Goal: Transaction & Acquisition: Purchase product/service

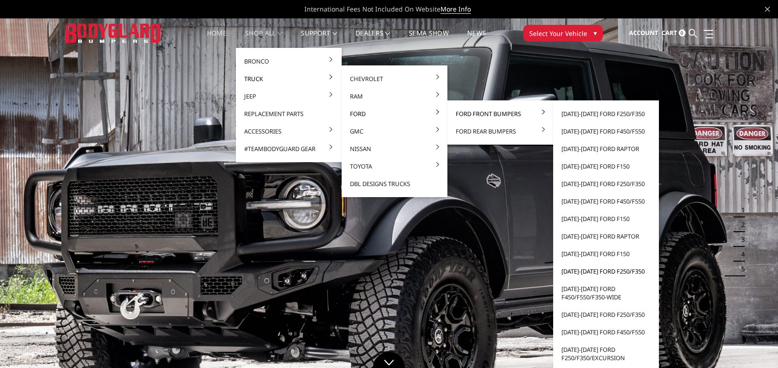
click at [618, 272] on link "[DATE]-[DATE] Ford F250/F350" at bounding box center [606, 270] width 98 height 17
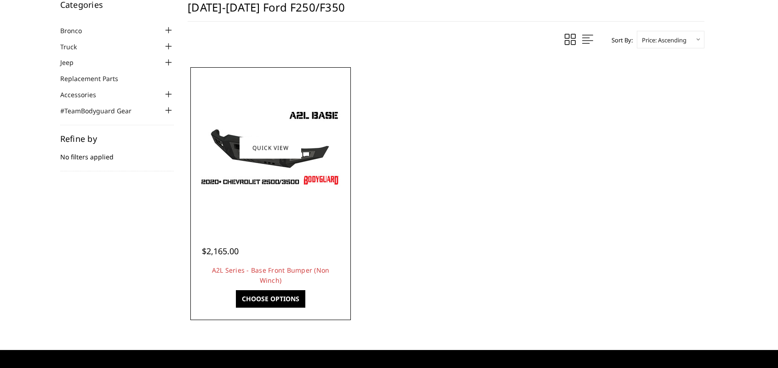
scroll to position [92, 0]
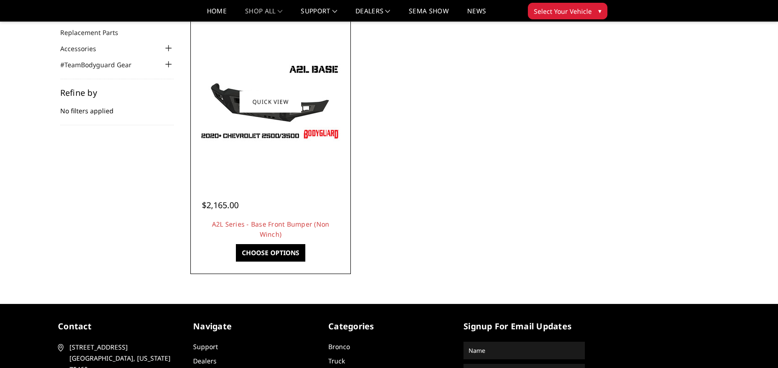
click at [282, 247] on link "Choose Options" at bounding box center [270, 252] width 69 height 17
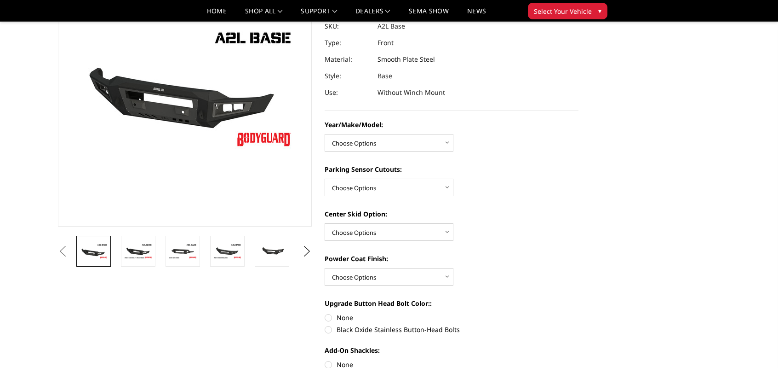
scroll to position [92, 0]
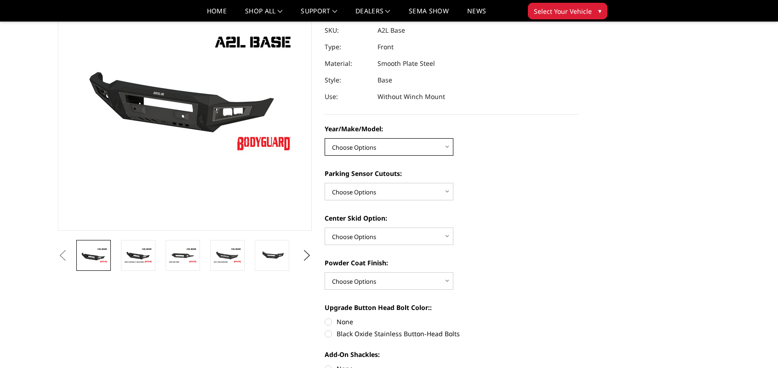
click at [395, 144] on select "Choose Options Chevrolet 15-19 2500/3500 Chevrolet 19-21 1500 Chevrolet 15-20 […" at bounding box center [389, 146] width 129 height 17
select select "4336"
click at [325, 138] on select "Choose Options Chevrolet 15-19 2500/3500 Chevrolet 19-21 1500 Chevrolet 15-20 […" at bounding box center [389, 146] width 129 height 17
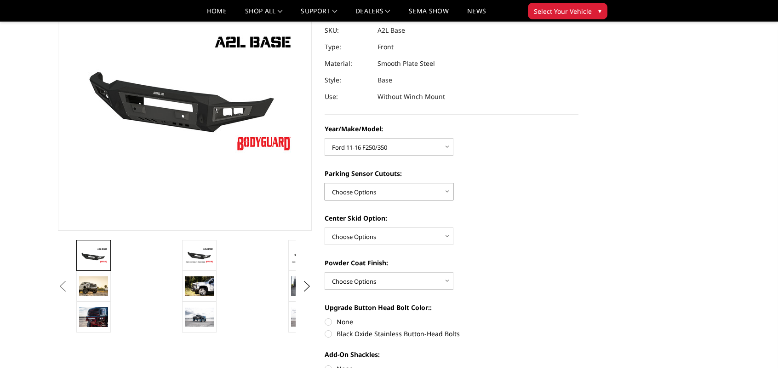
click at [372, 191] on select "Choose Options Yes - With Parking Sensor Cutouts No - Without Parking Sensor Cu…" at bounding box center [389, 191] width 129 height 17
select select "4329"
click at [325, 183] on select "Choose Options Yes - With Parking Sensor Cutouts No - Without Parking Sensor Cu…" at bounding box center [389, 191] width 129 height 17
click at [370, 236] on select "Choose Options Single Light Bar Cutout" at bounding box center [389, 235] width 129 height 17
click at [394, 233] on select "Choose Options Single Light Bar Cutout" at bounding box center [389, 235] width 129 height 17
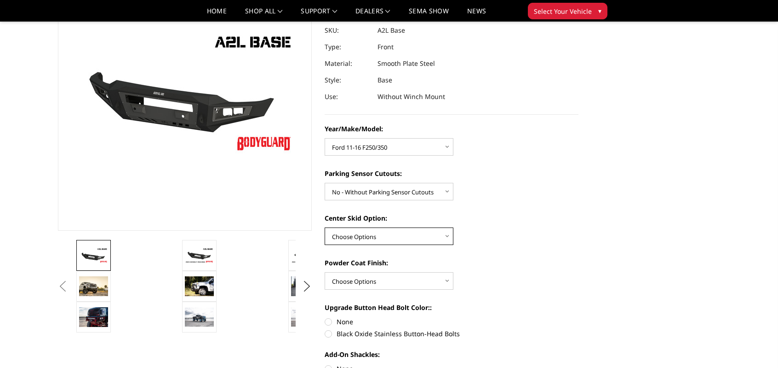
select select "4304"
click at [325, 227] on select "Choose Options Single Light Bar Cutout" at bounding box center [389, 235] width 129 height 17
click at [389, 277] on select "Choose Options Bare metal (included) Texture Black Powder Coat" at bounding box center [389, 280] width 129 height 17
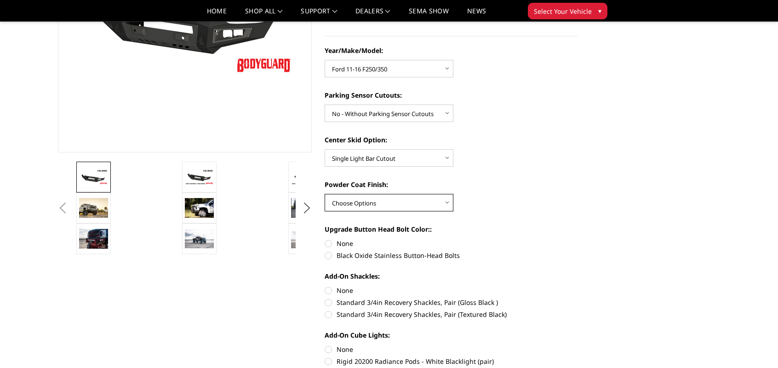
scroll to position [184, 0]
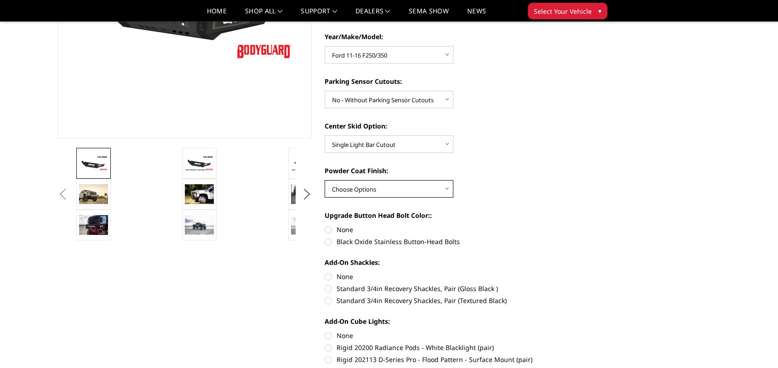
click at [374, 184] on select "Choose Options Bare metal (included) Texture Black Powder Coat" at bounding box center [389, 188] width 129 height 17
select select "4286"
click at [325, 180] on select "Choose Options Bare metal (included) Texture Black Powder Coat" at bounding box center [389, 188] width 129 height 17
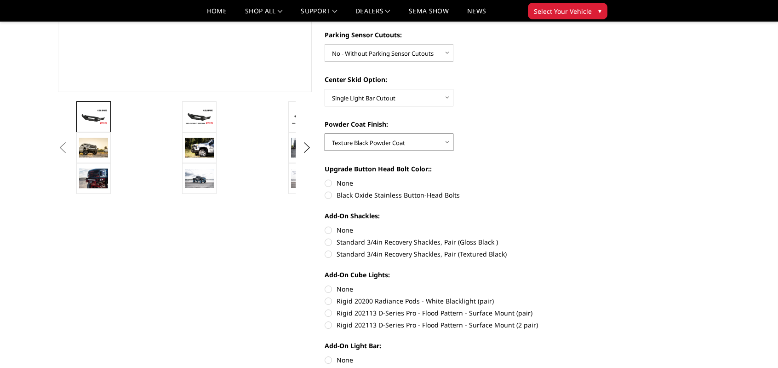
scroll to position [230, 0]
click at [328, 195] on label "Black Oxide Stainless Button-Head Bolts" at bounding box center [452, 195] width 254 height 10
click at [579, 179] on input "Black Oxide Stainless Button-Head Bolts" at bounding box center [579, 179] width 0 height 0
radio input "true"
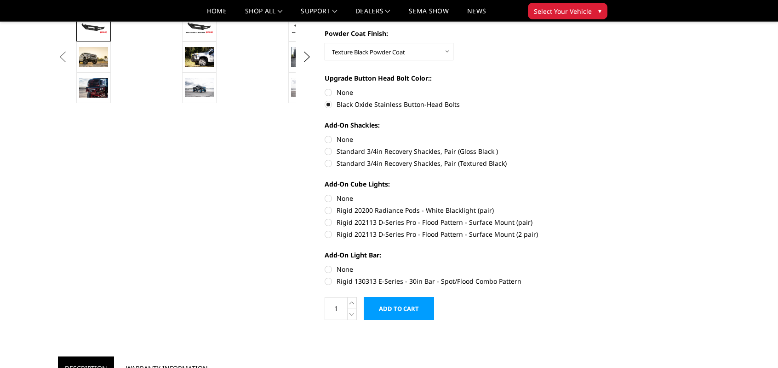
scroll to position [322, 0]
click at [329, 138] on label "None" at bounding box center [452, 138] width 254 height 10
click at [325, 134] on input "None" at bounding box center [325, 133] width 0 height 0
radio input "true"
click at [328, 197] on label "None" at bounding box center [452, 197] width 254 height 10
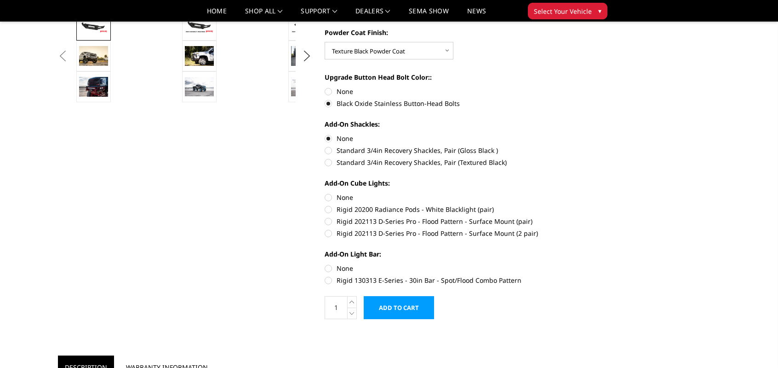
click at [325, 193] on input "None" at bounding box center [325, 192] width 0 height 0
radio input "true"
click at [326, 267] on label "None" at bounding box center [452, 268] width 254 height 10
click at [325, 264] on input "None" at bounding box center [325, 263] width 0 height 0
radio input "true"
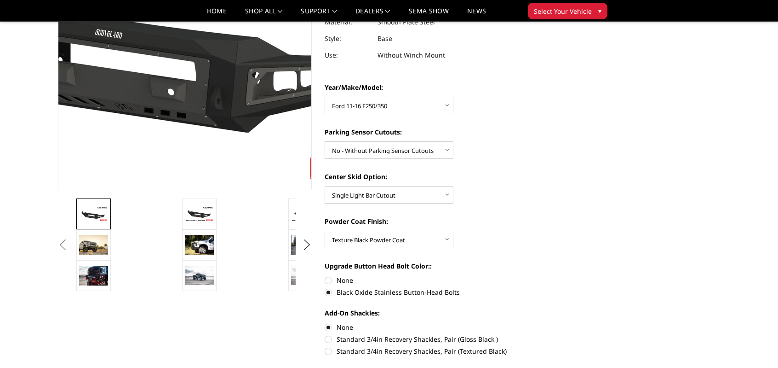
scroll to position [138, 0]
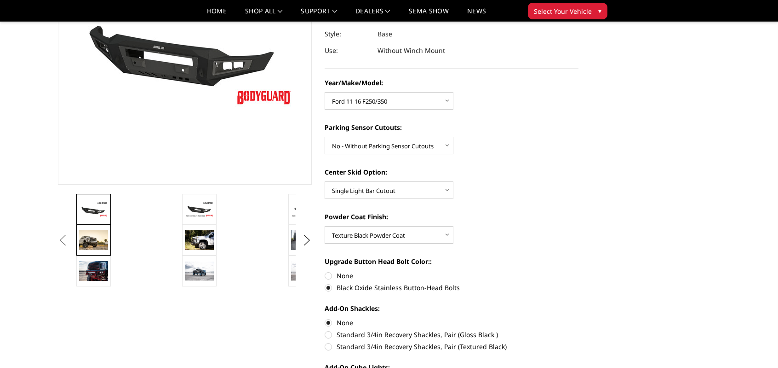
click at [98, 236] on img at bounding box center [93, 240] width 29 height 20
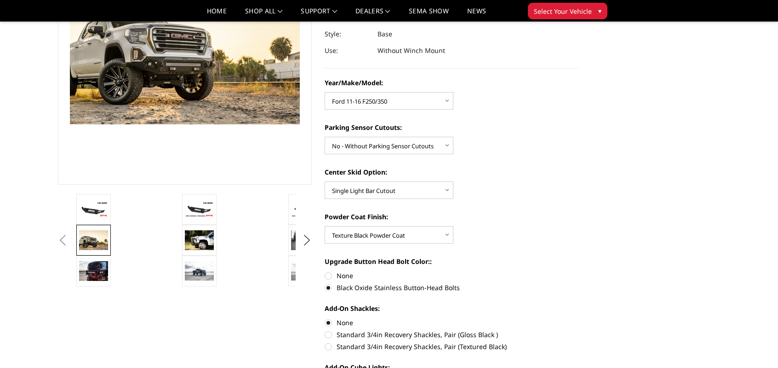
scroll to position [125, 0]
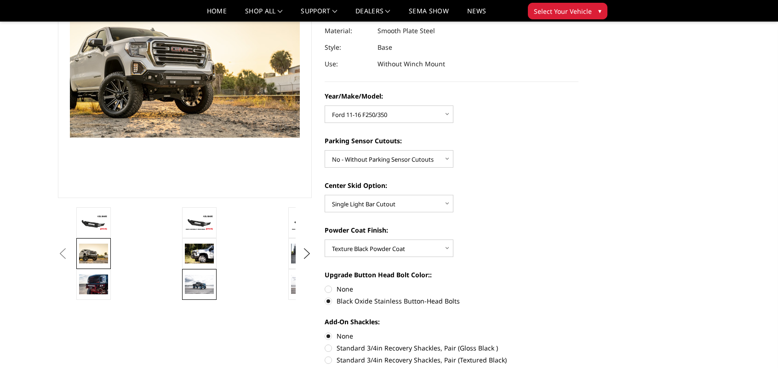
click at [190, 288] on img at bounding box center [199, 284] width 29 height 19
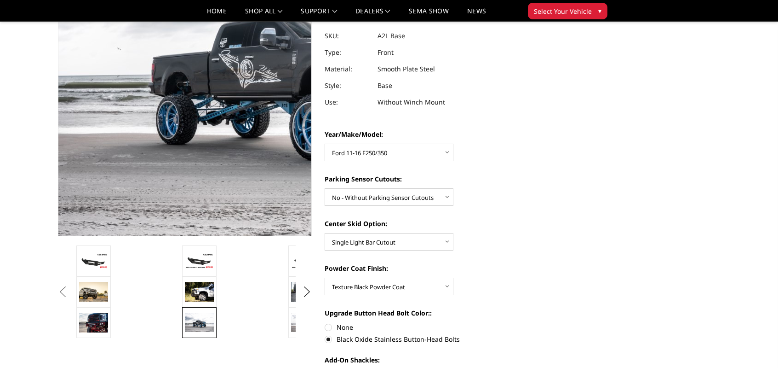
scroll to position [0, 0]
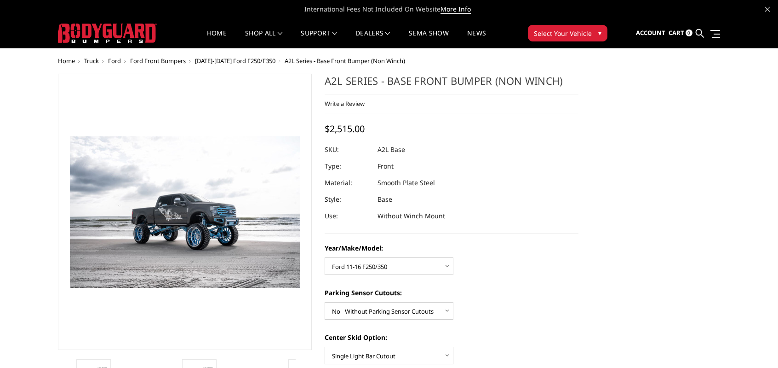
click at [165, 61] on span "Ford Front Bumpers" at bounding box center [158, 61] width 56 height 8
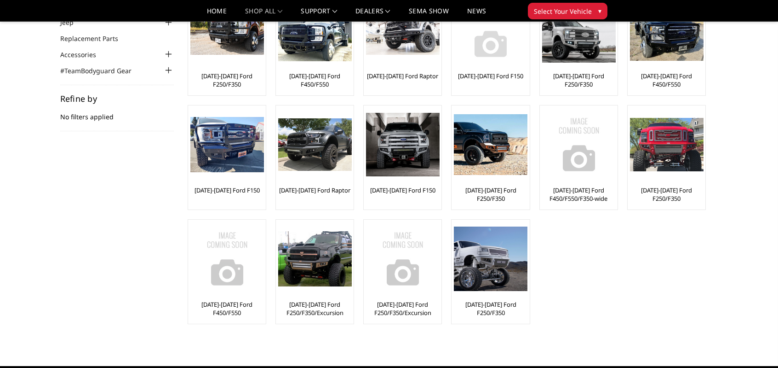
scroll to position [92, 0]
